Goal: Information Seeking & Learning: Learn about a topic

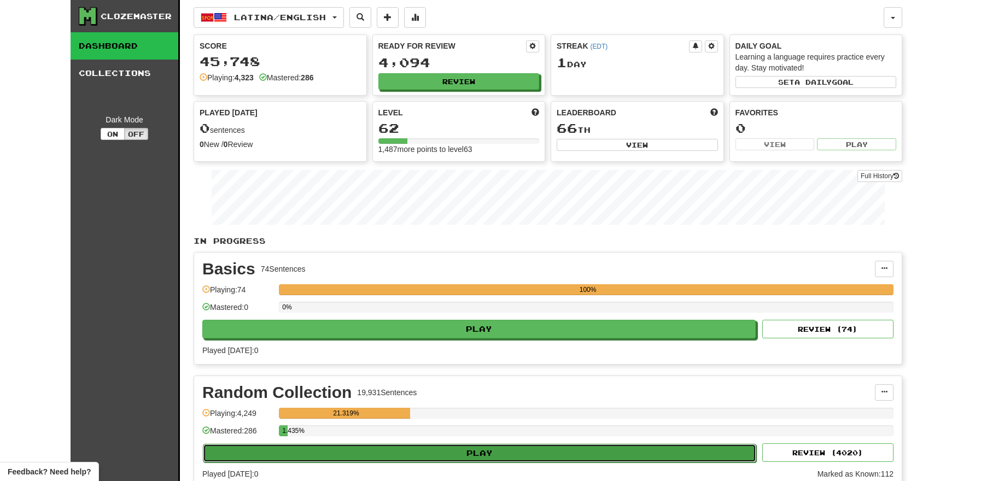
click at [448, 452] on button "Play" at bounding box center [480, 453] width 554 height 19
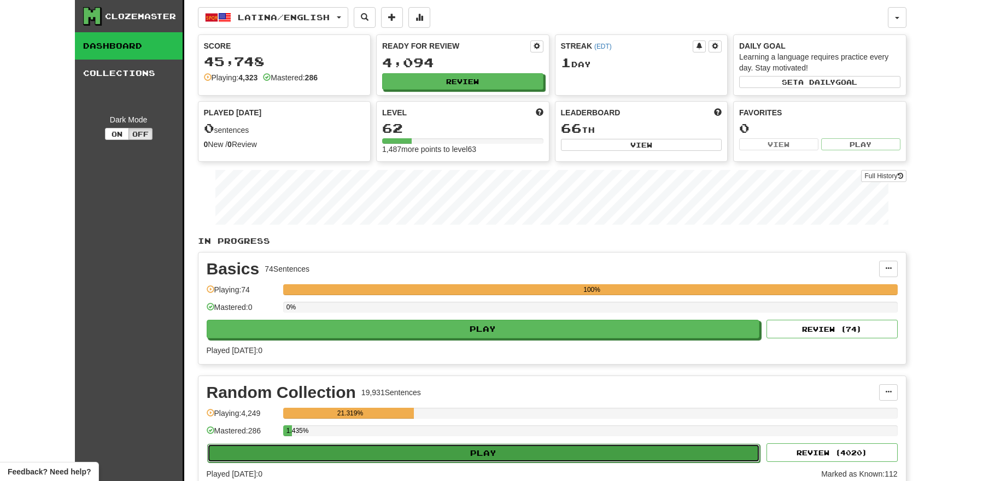
select select "**"
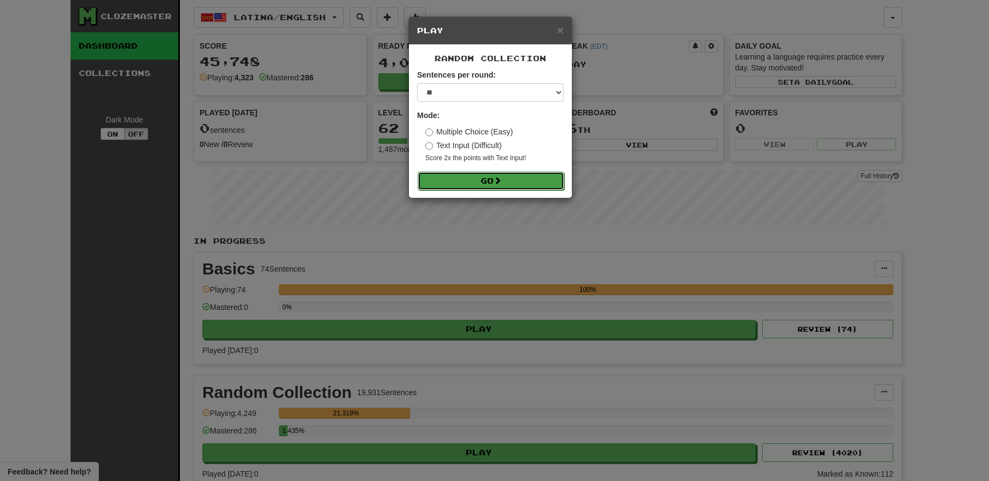
click at [482, 178] on button "Go" at bounding box center [491, 181] width 147 height 19
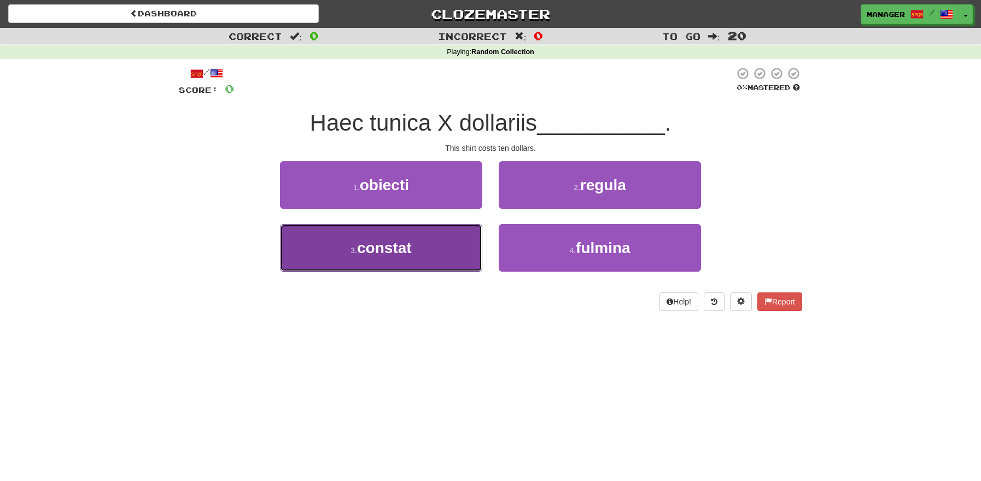
click at [413, 242] on button "3 . constat" at bounding box center [381, 248] width 202 height 48
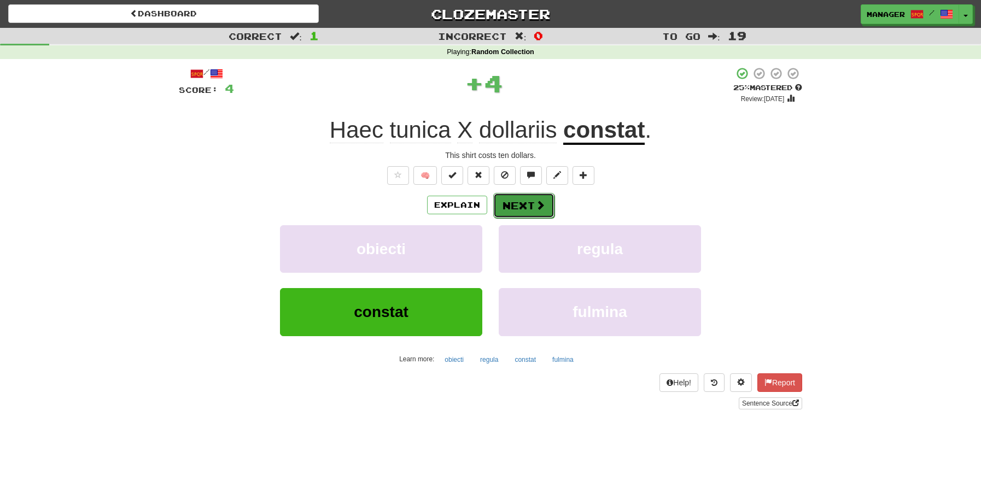
click at [517, 200] on button "Next" at bounding box center [523, 205] width 61 height 25
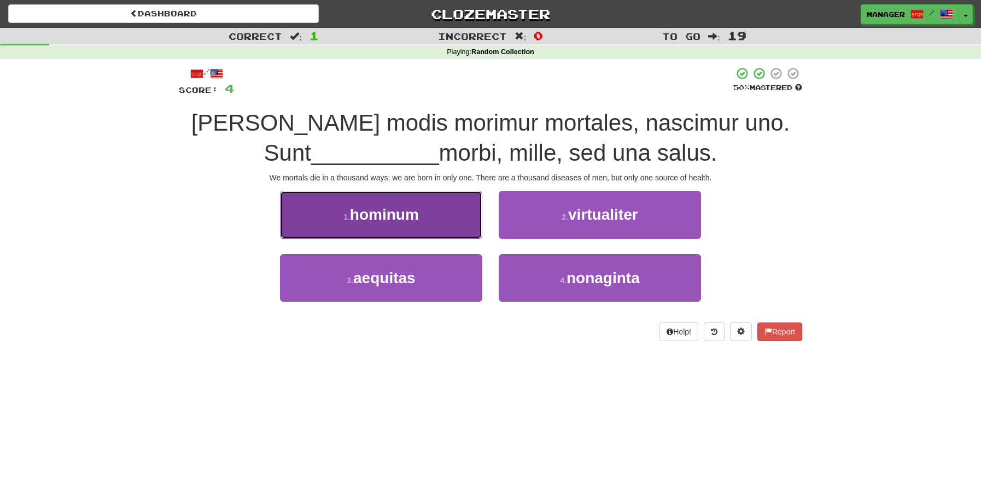
click at [433, 217] on button "1 . hominum" at bounding box center [381, 215] width 202 height 48
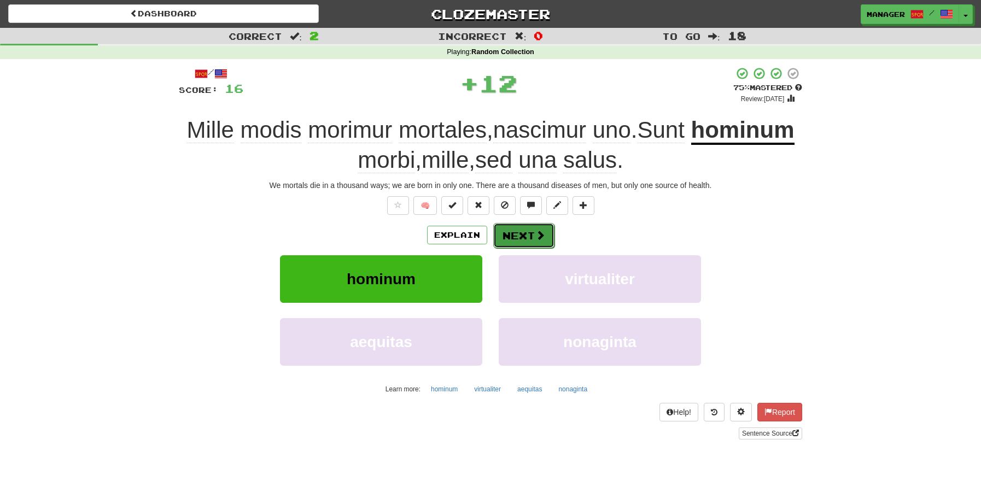
click at [526, 229] on button "Next" at bounding box center [523, 235] width 61 height 25
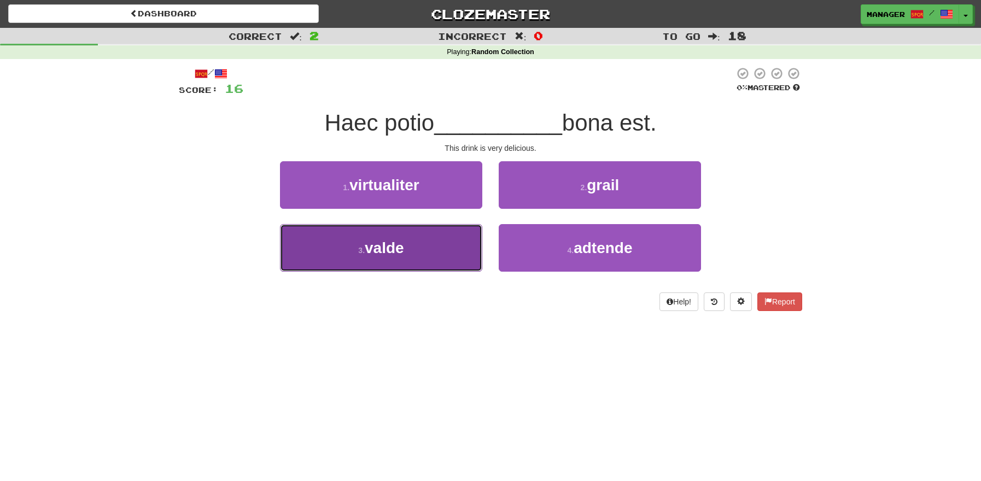
click at [398, 257] on span "valde" at bounding box center [384, 248] width 39 height 17
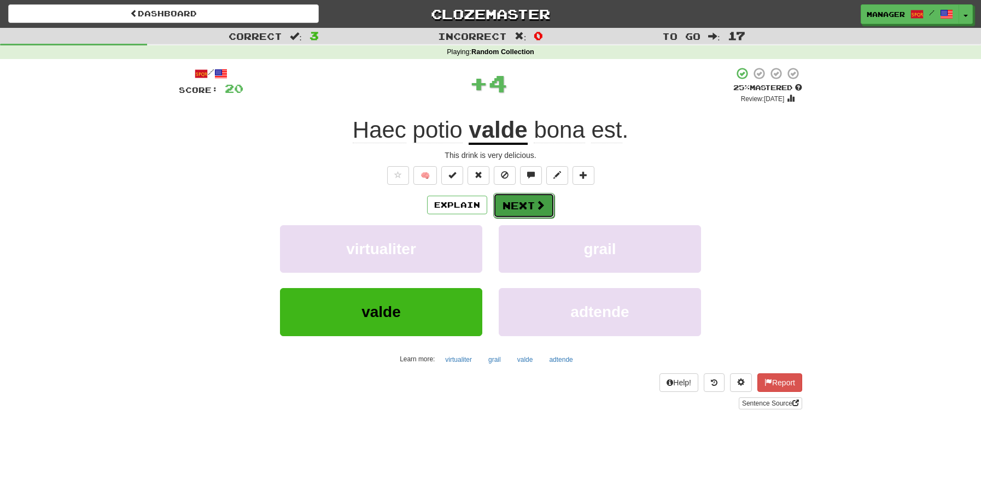
click at [523, 203] on button "Next" at bounding box center [523, 205] width 61 height 25
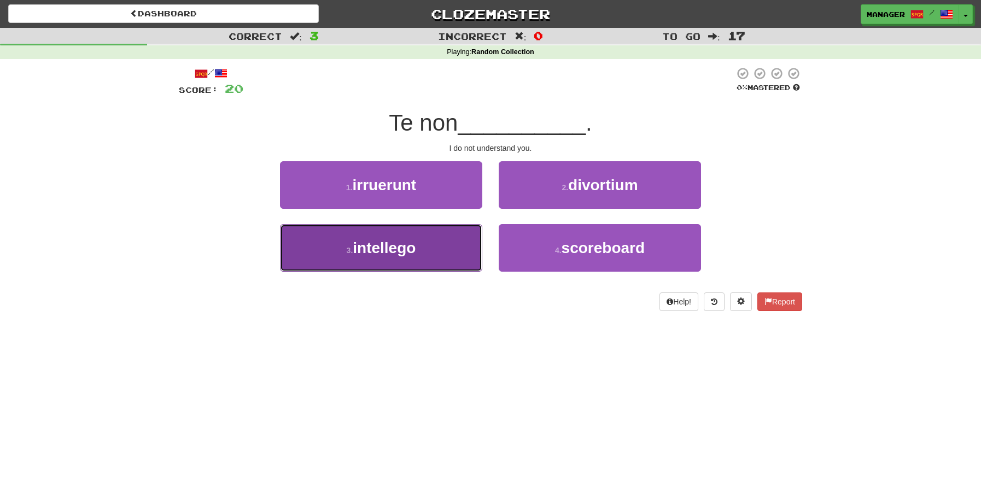
click at [406, 255] on span "intellego" at bounding box center [384, 248] width 63 height 17
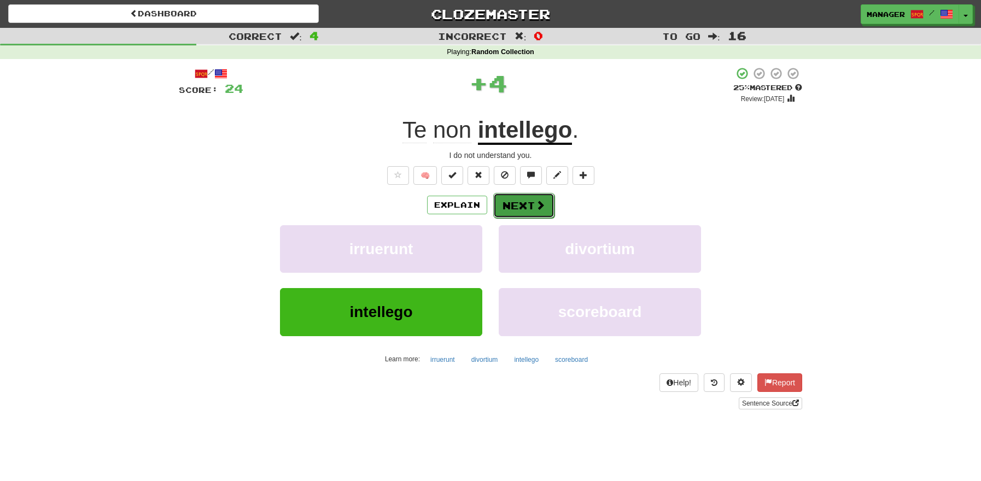
click at [527, 204] on button "Next" at bounding box center [523, 205] width 61 height 25
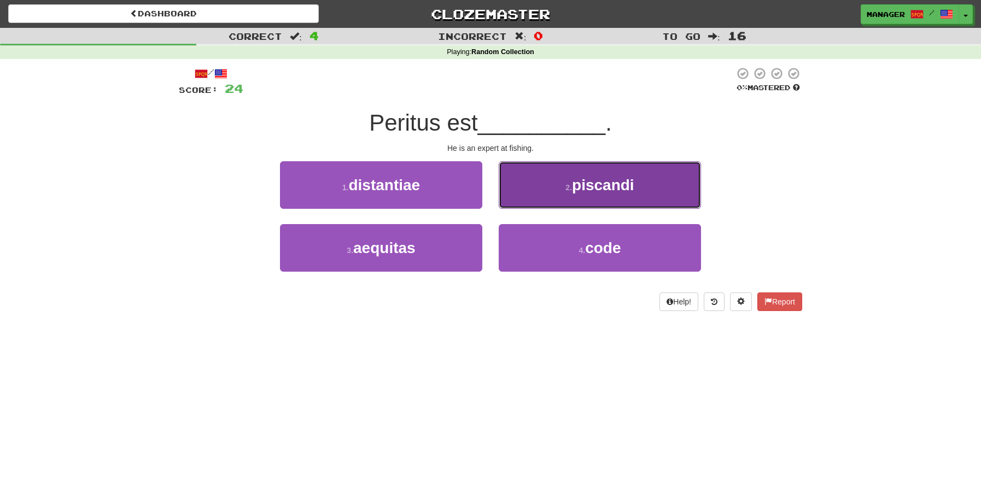
click at [602, 192] on span "piscandi" at bounding box center [603, 185] width 62 height 17
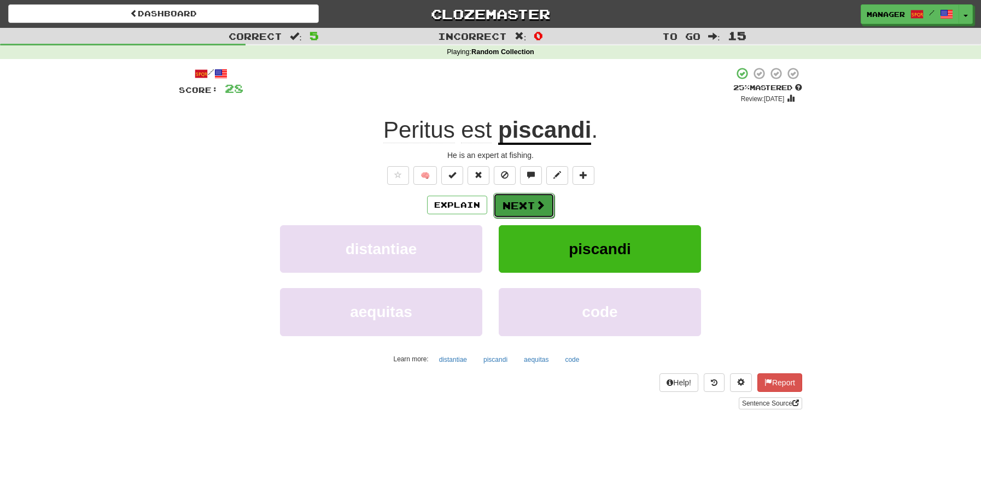
click at [528, 208] on button "Next" at bounding box center [523, 205] width 61 height 25
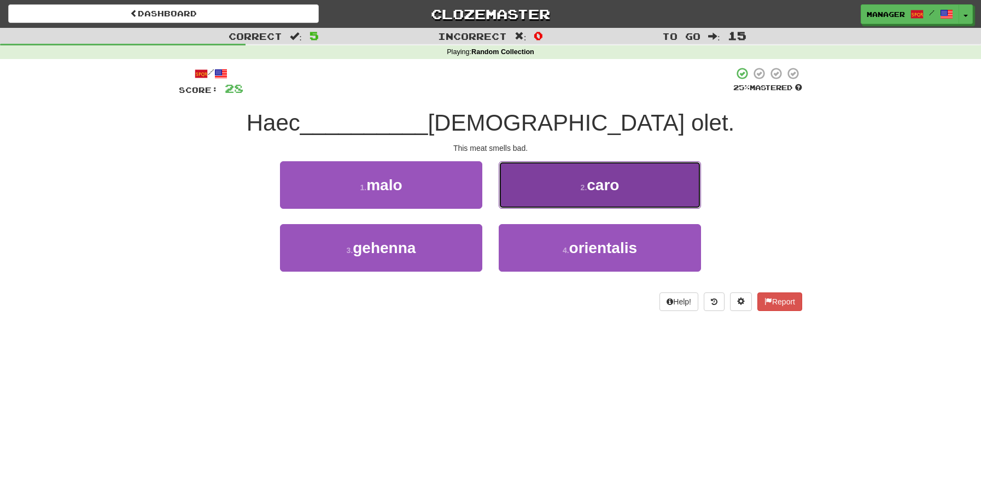
click at [581, 185] on small "2 ." at bounding box center [584, 187] width 7 height 9
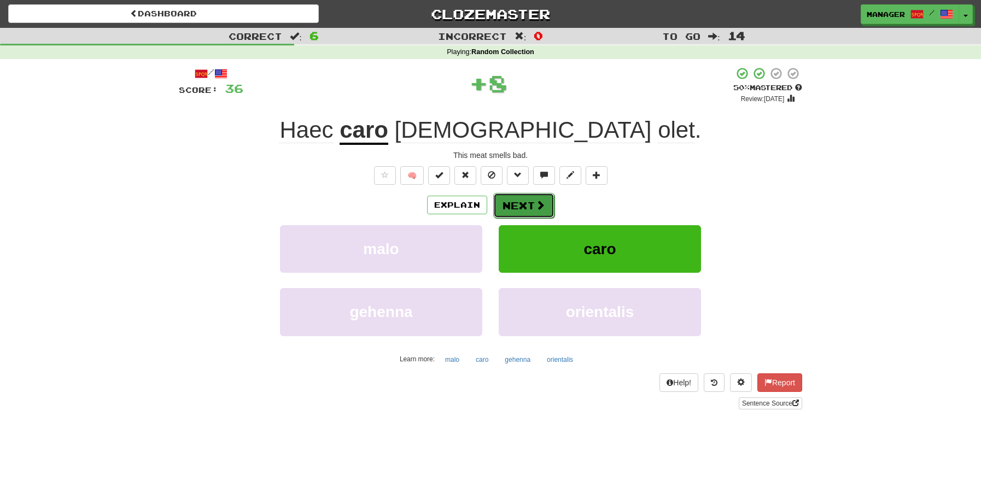
click at [524, 202] on button "Next" at bounding box center [523, 205] width 61 height 25
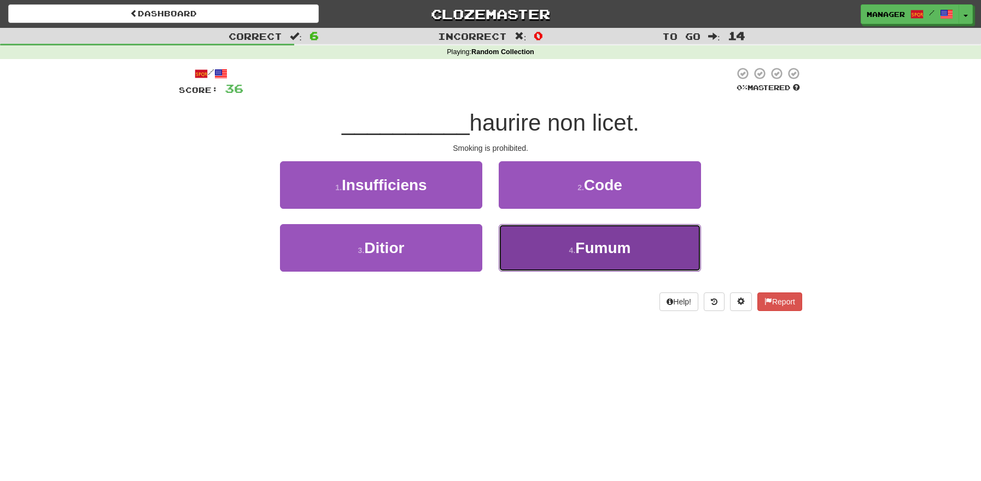
click at [609, 255] on span "Fumum" at bounding box center [602, 248] width 55 height 17
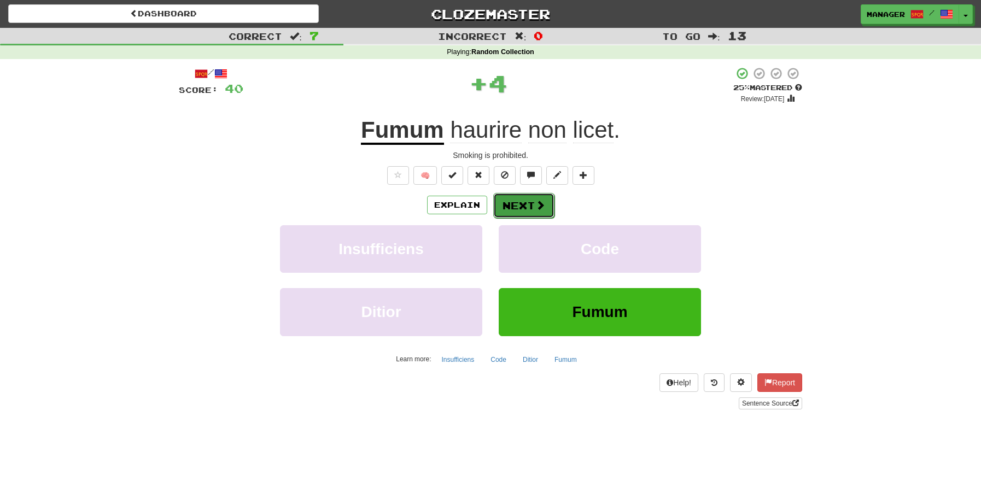
click at [524, 205] on button "Next" at bounding box center [523, 205] width 61 height 25
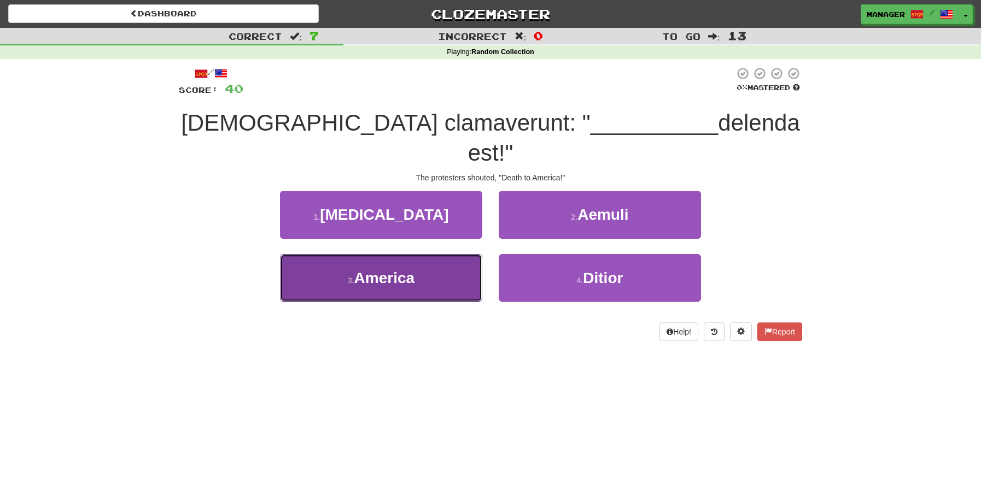
click at [410, 270] on span "America" at bounding box center [384, 278] width 61 height 17
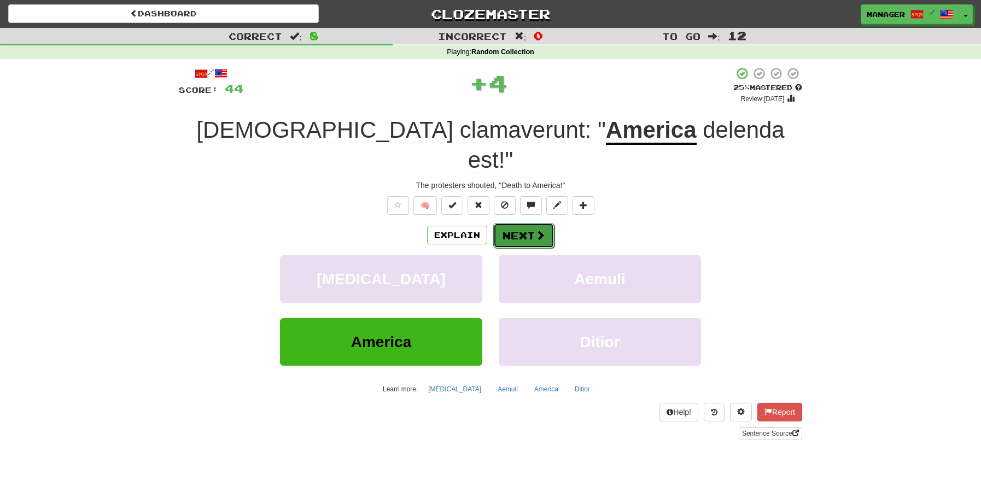
click at [530, 223] on button "Next" at bounding box center [523, 235] width 61 height 25
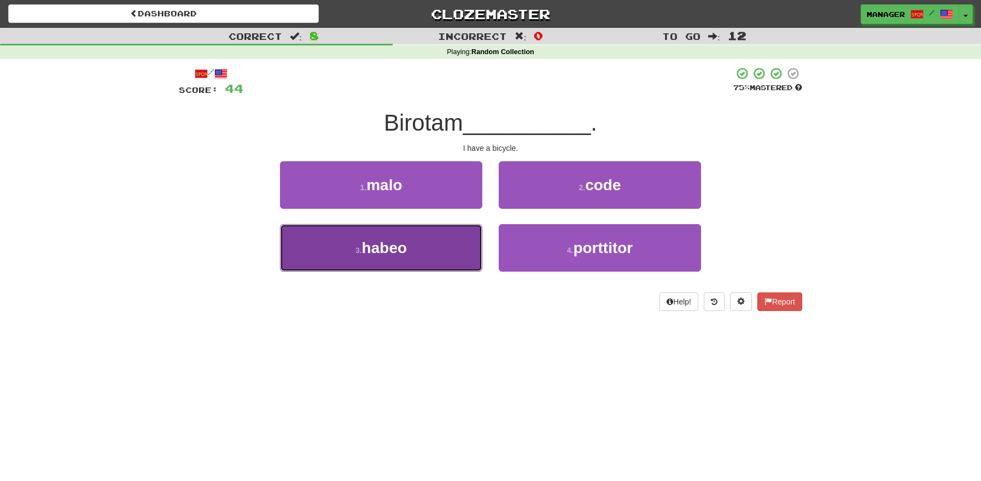
click at [380, 241] on span "habeo" at bounding box center [384, 248] width 45 height 17
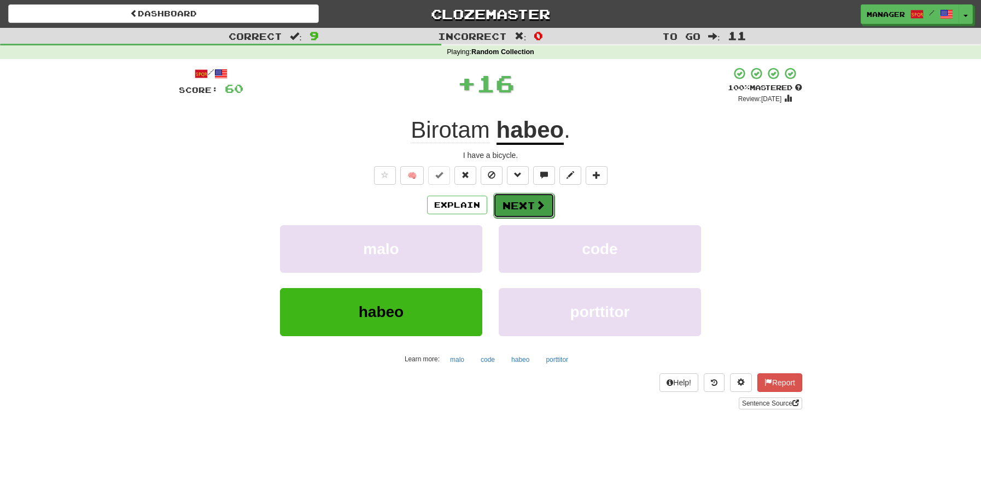
click at [506, 200] on button "Next" at bounding box center [523, 205] width 61 height 25
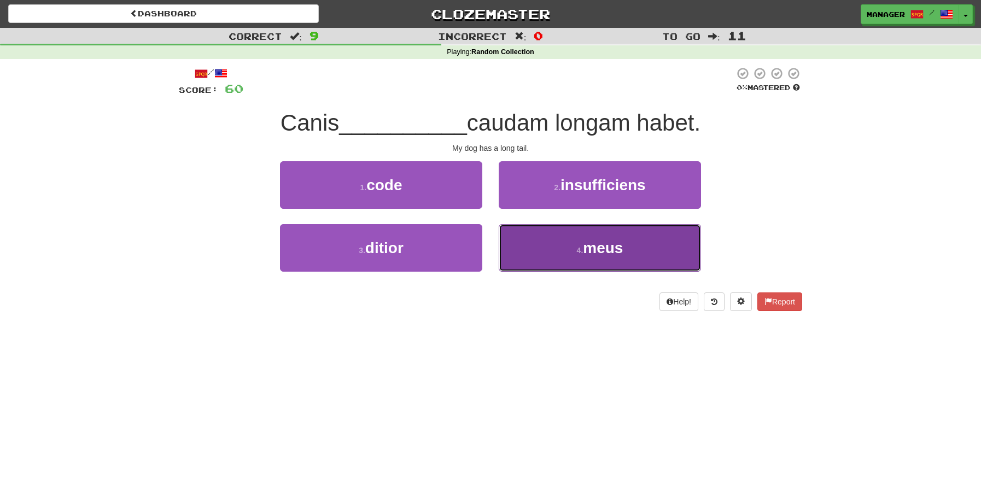
click at [597, 250] on span "meus" at bounding box center [603, 248] width 40 height 17
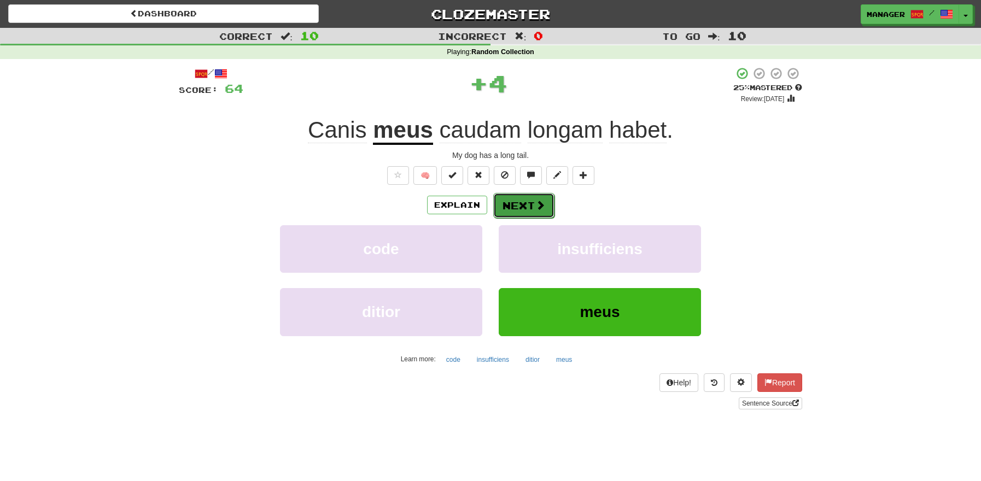
click at [528, 203] on button "Next" at bounding box center [523, 205] width 61 height 25
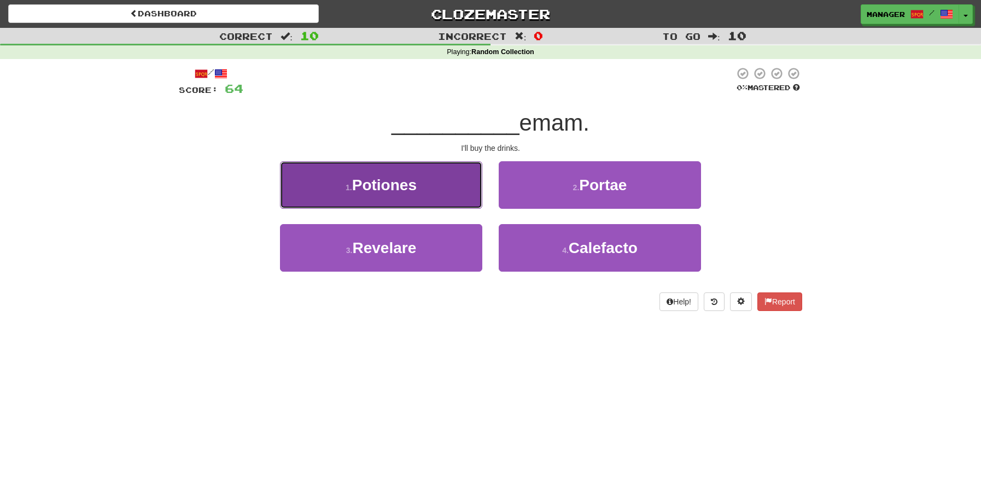
click at [414, 194] on span "Potiones" at bounding box center [384, 185] width 65 height 17
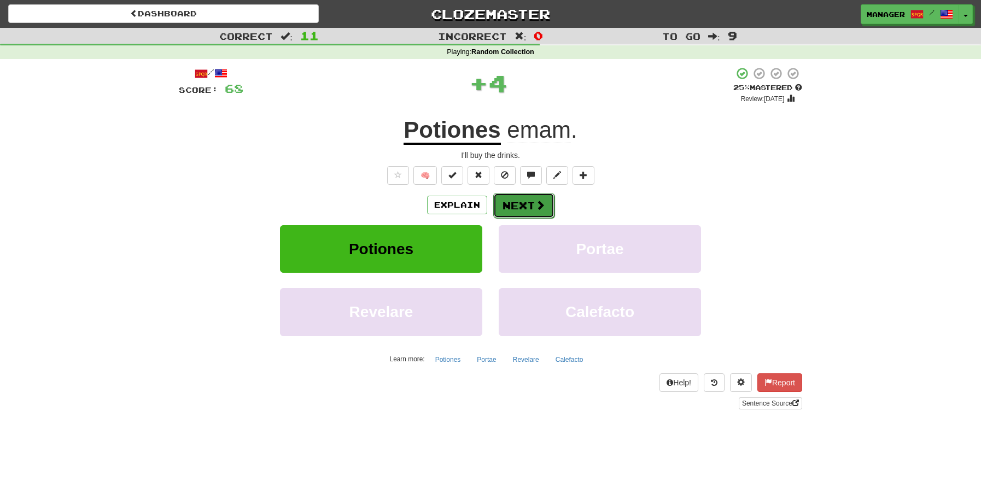
click at [527, 205] on button "Next" at bounding box center [523, 205] width 61 height 25
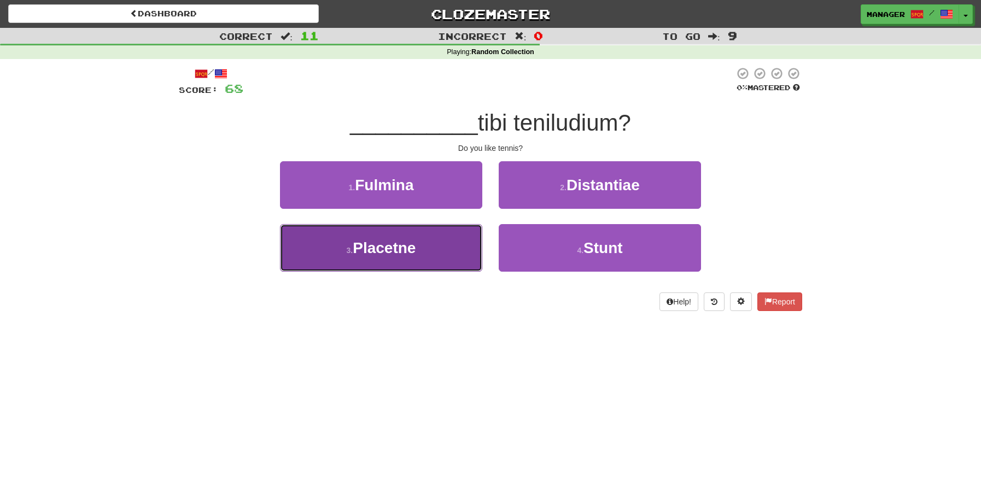
click at [401, 247] on span "Placetne" at bounding box center [384, 248] width 63 height 17
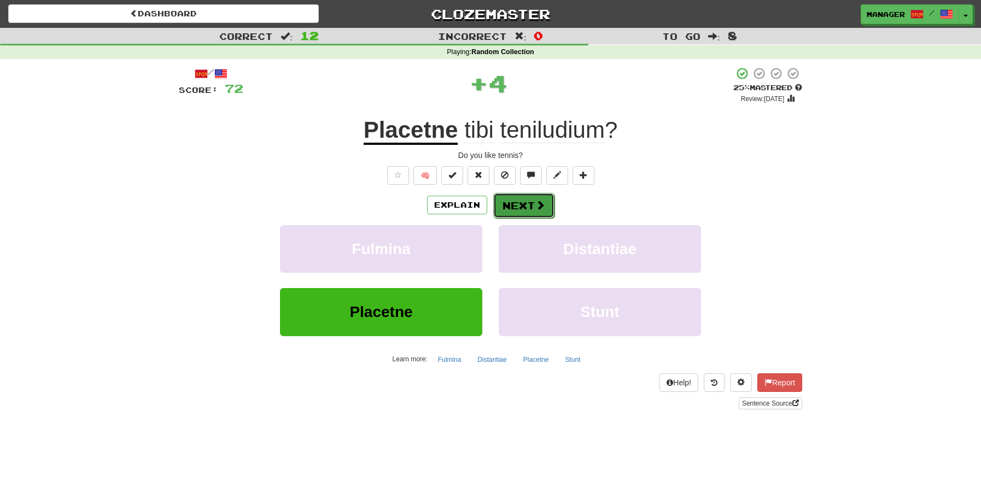
click at [522, 206] on button "Next" at bounding box center [523, 205] width 61 height 25
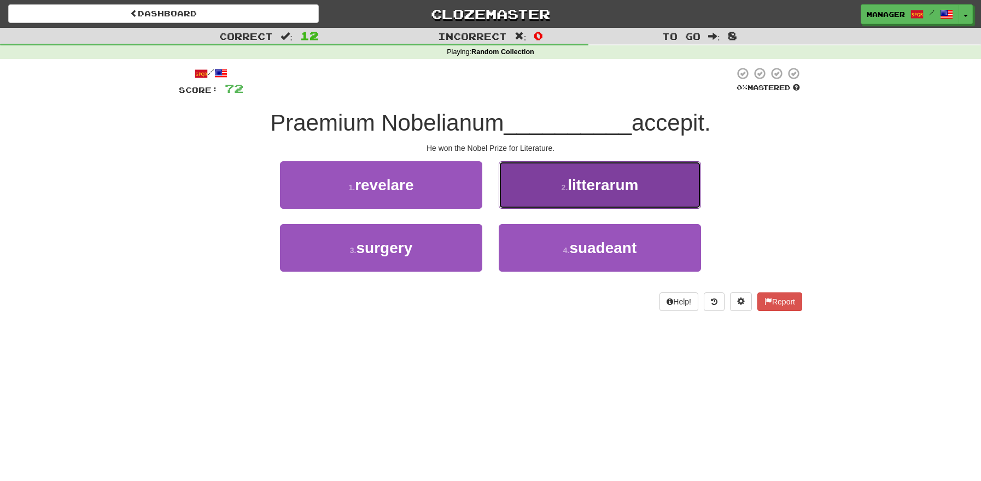
click at [606, 189] on span "litterarum" at bounding box center [603, 185] width 71 height 17
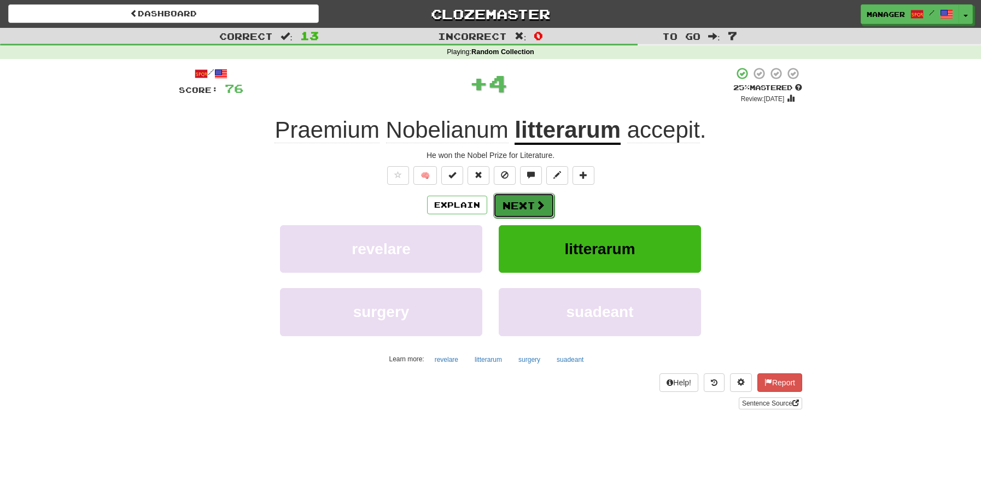
click at [532, 203] on button "Next" at bounding box center [523, 205] width 61 height 25
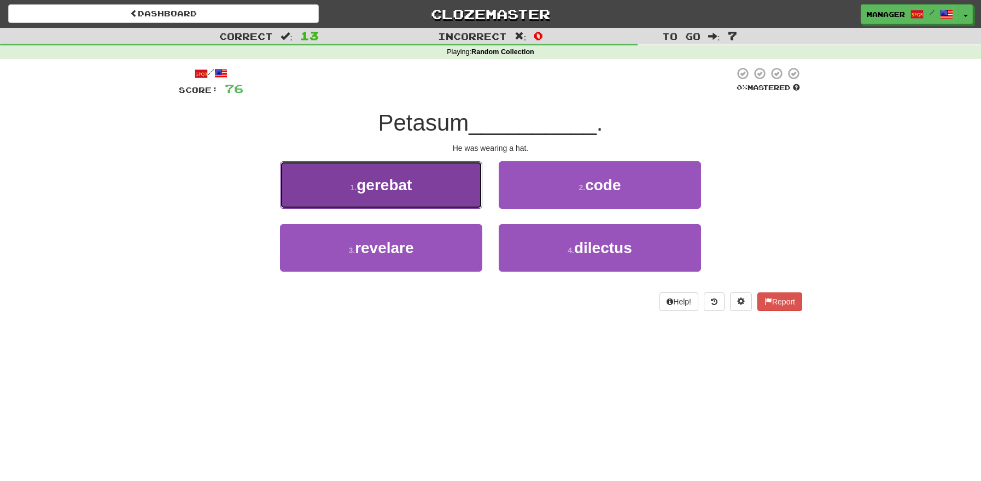
click at [385, 198] on button "1 . gerebat" at bounding box center [381, 185] width 202 height 48
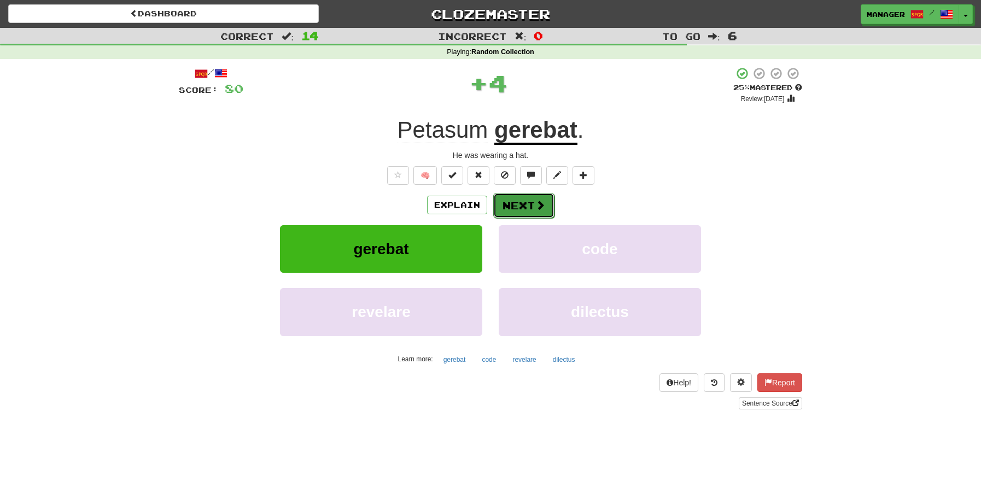
click at [528, 203] on button "Next" at bounding box center [523, 205] width 61 height 25
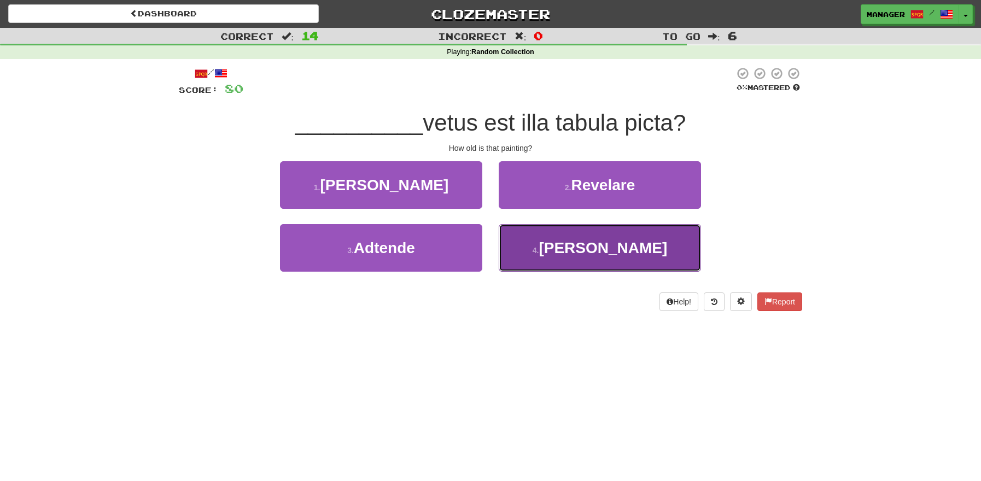
click at [608, 253] on span "[PERSON_NAME]" at bounding box center [603, 248] width 129 height 17
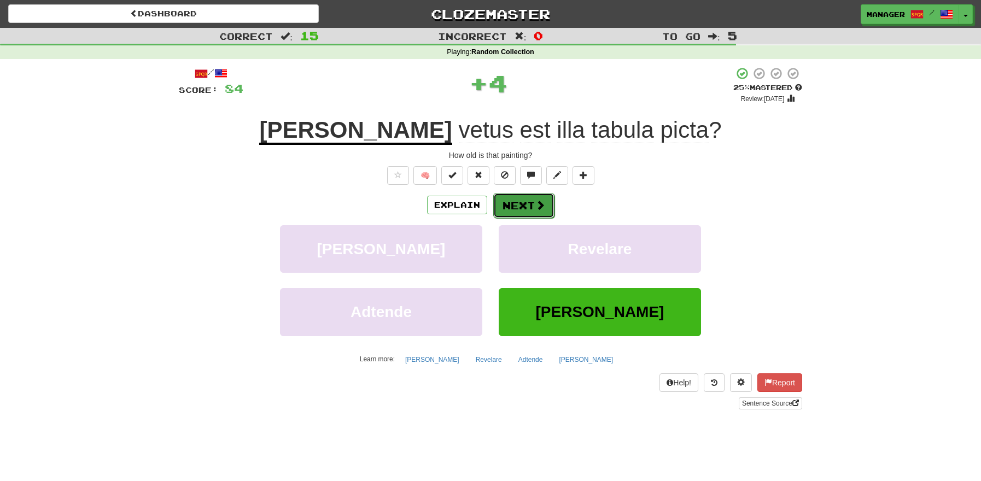
click at [525, 205] on button "Next" at bounding box center [523, 205] width 61 height 25
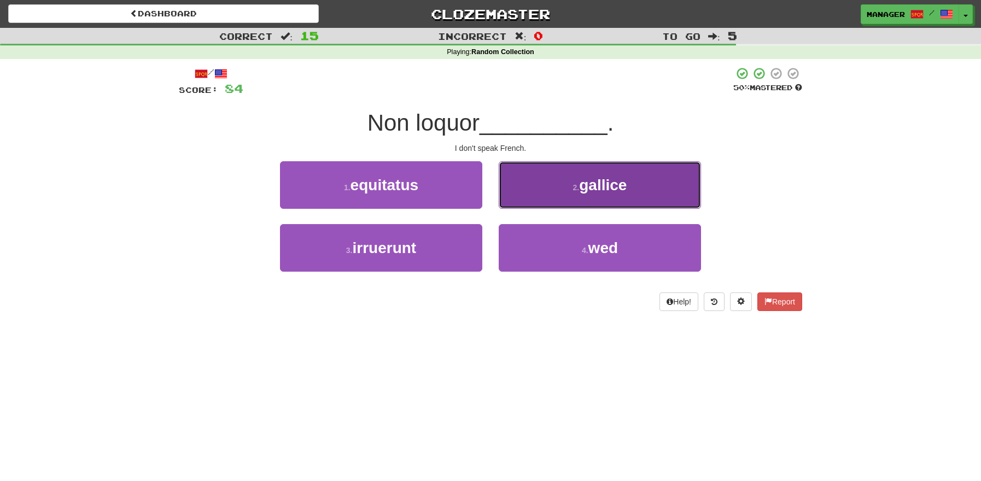
click at [599, 188] on span "gallice" at bounding box center [603, 185] width 48 height 17
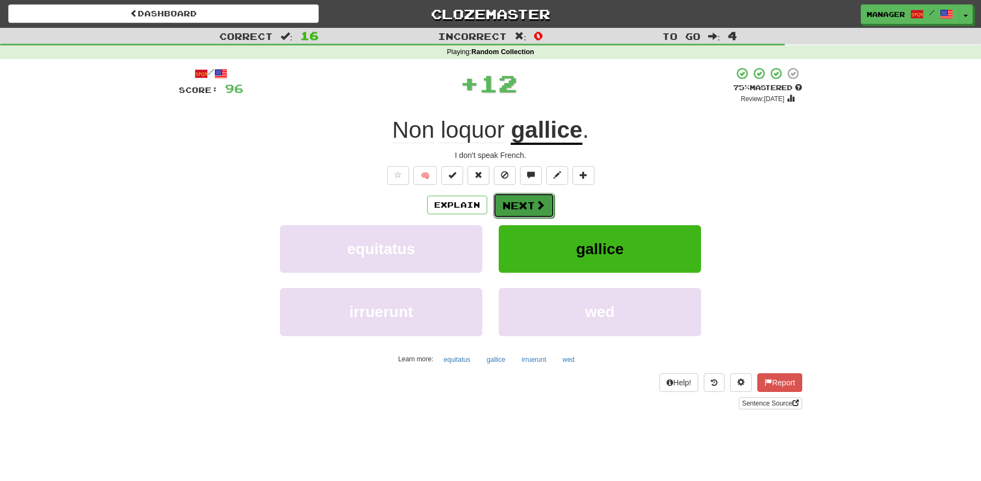
click at [525, 205] on button "Next" at bounding box center [523, 205] width 61 height 25
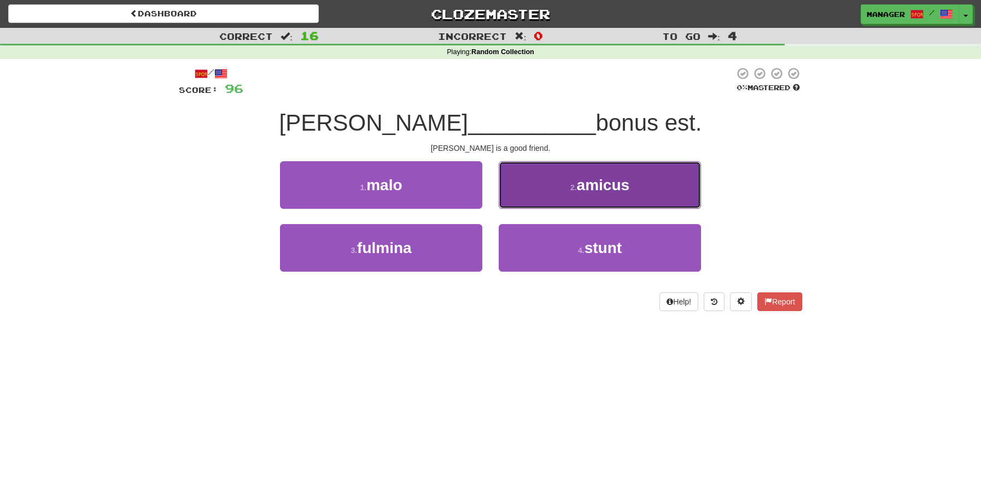
click at [613, 191] on span "amicus" at bounding box center [603, 185] width 53 height 17
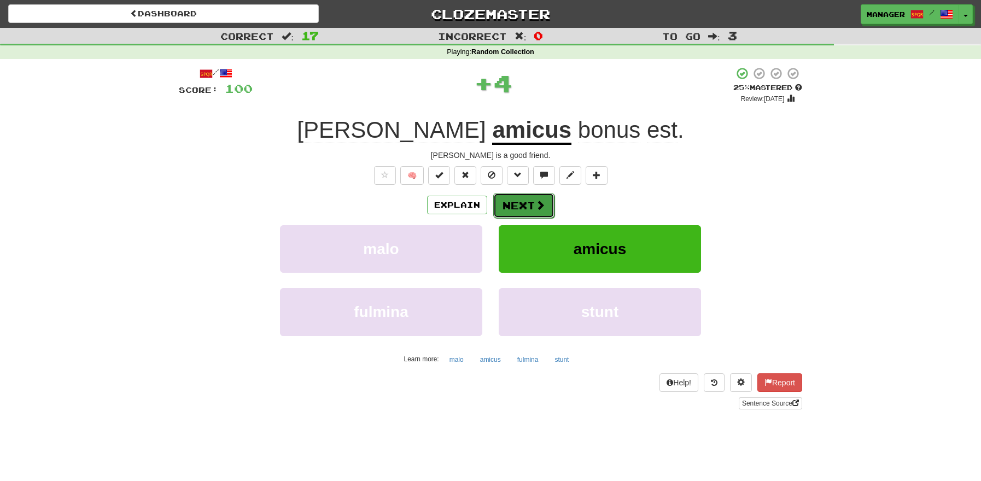
click at [519, 203] on button "Next" at bounding box center [523, 205] width 61 height 25
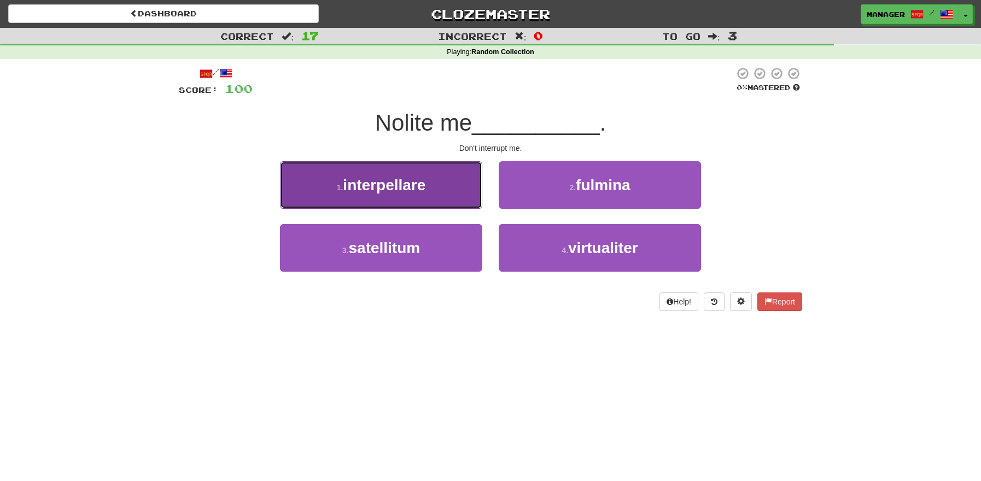
click at [374, 199] on button "1 . interpellare" at bounding box center [381, 185] width 202 height 48
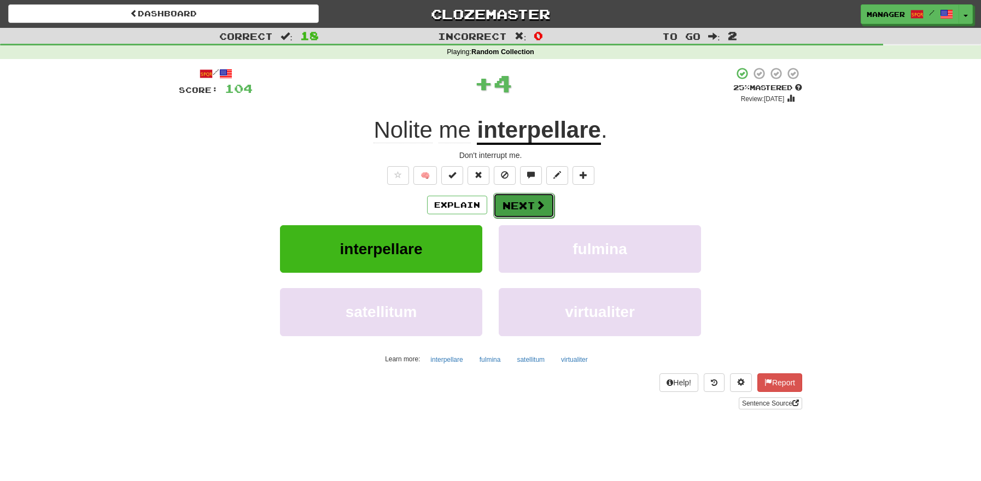
click at [519, 202] on button "Next" at bounding box center [523, 205] width 61 height 25
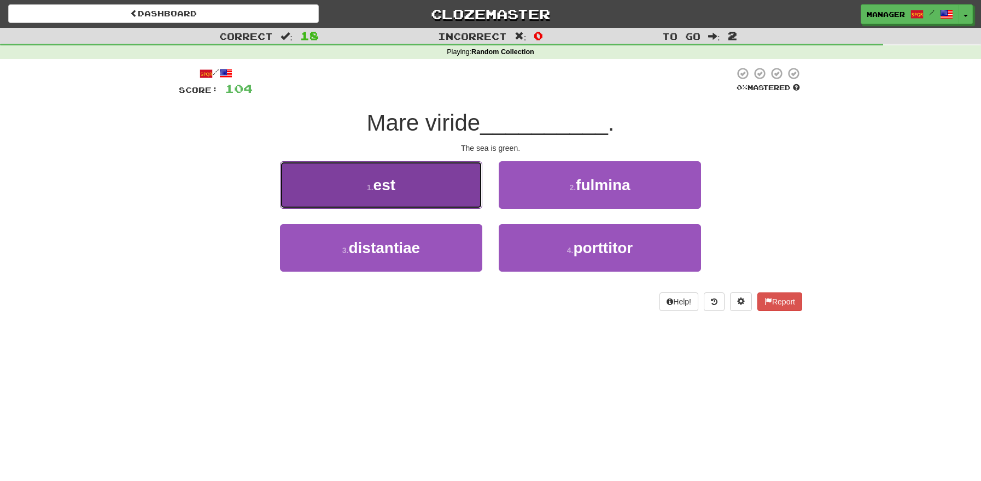
click at [386, 190] on span "est" at bounding box center [385, 185] width 22 height 17
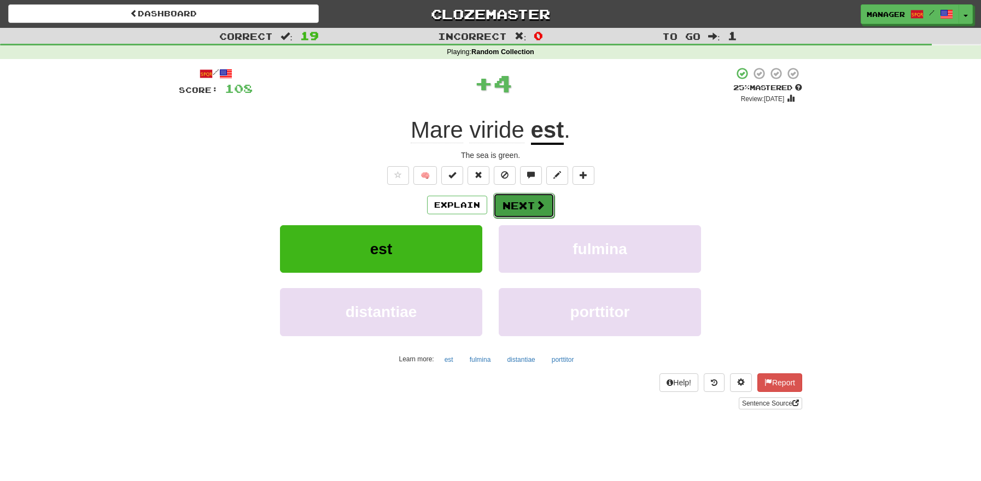
click at [532, 204] on button "Next" at bounding box center [523, 205] width 61 height 25
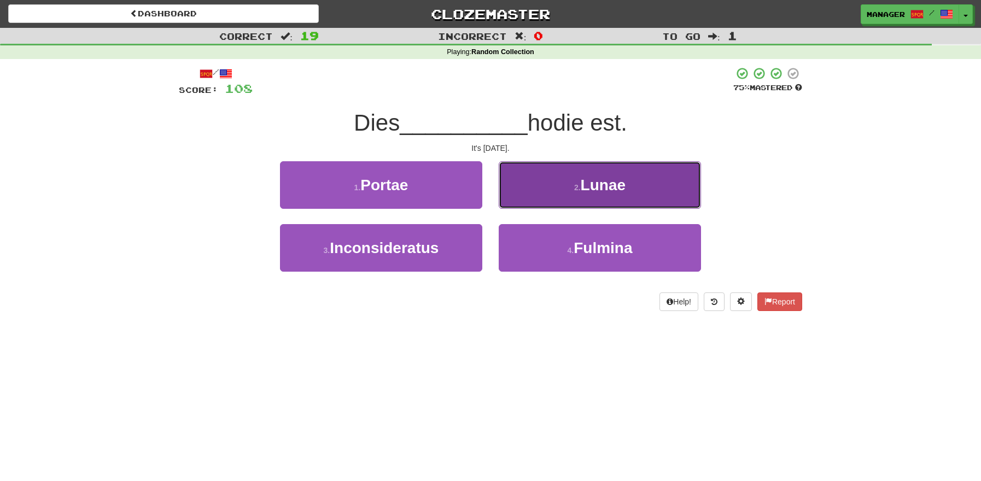
click at [603, 191] on span "Lunae" at bounding box center [603, 185] width 45 height 17
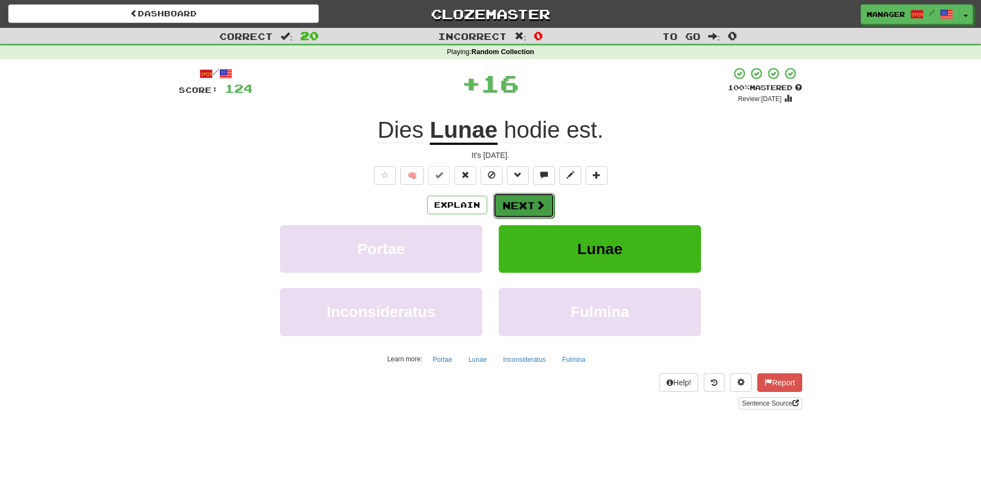
click at [508, 203] on button "Next" at bounding box center [523, 205] width 61 height 25
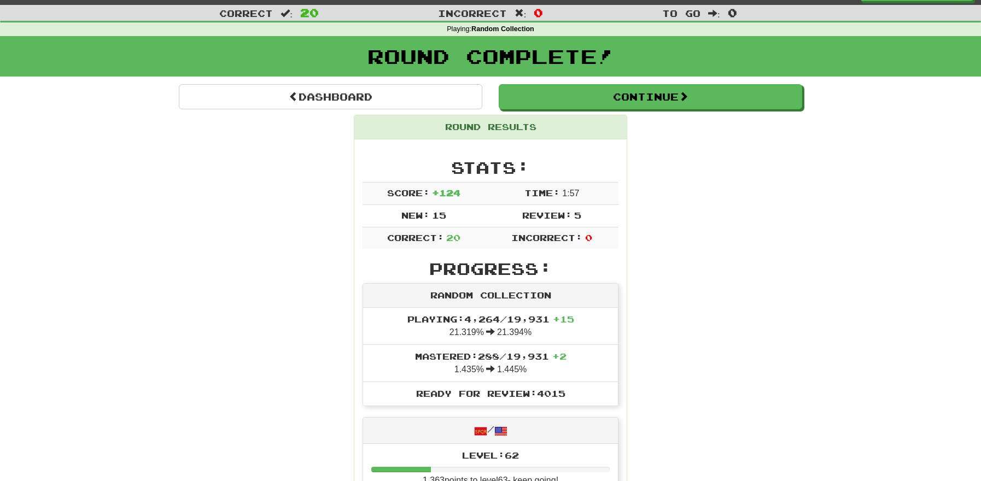
scroll to position [197, 0]
